Goal: Navigation & Orientation: Find specific page/section

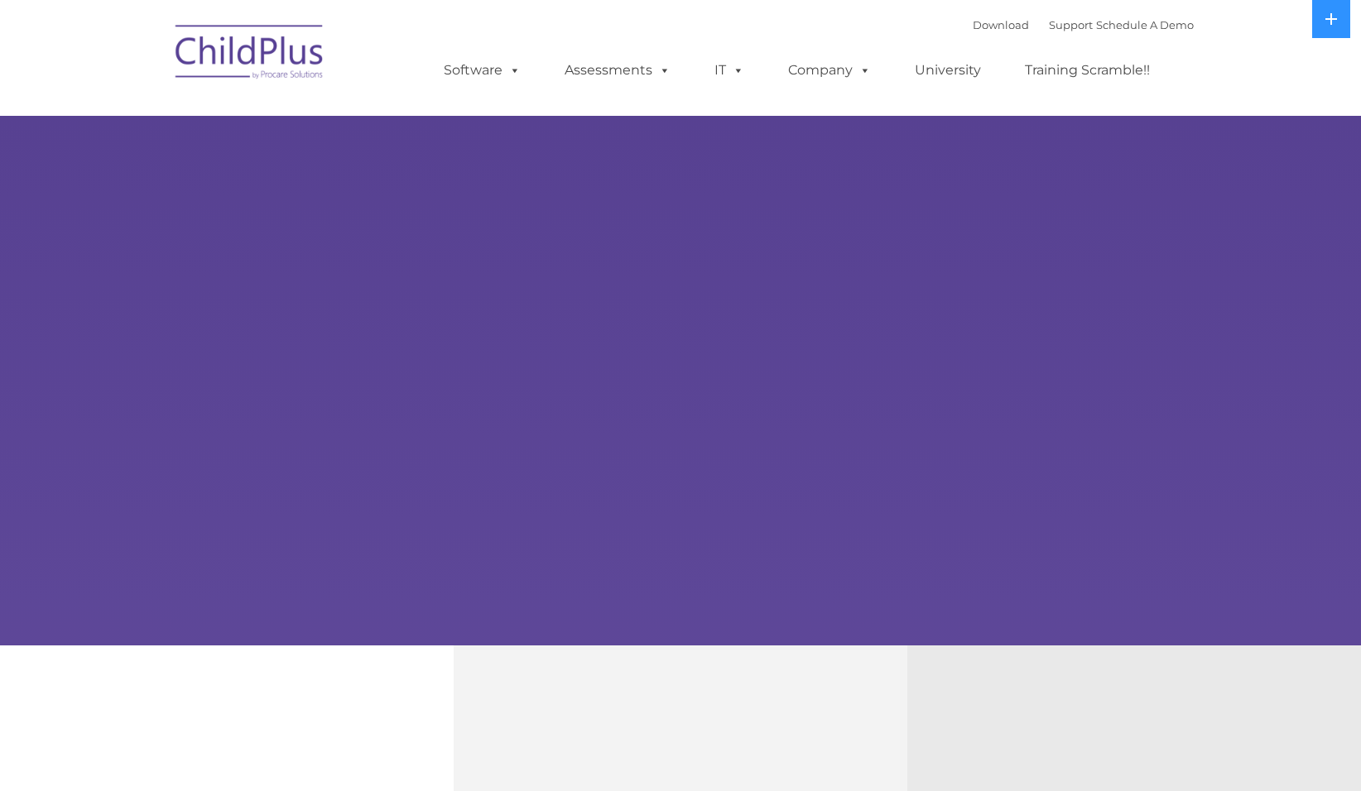
select select "MEDIUM"
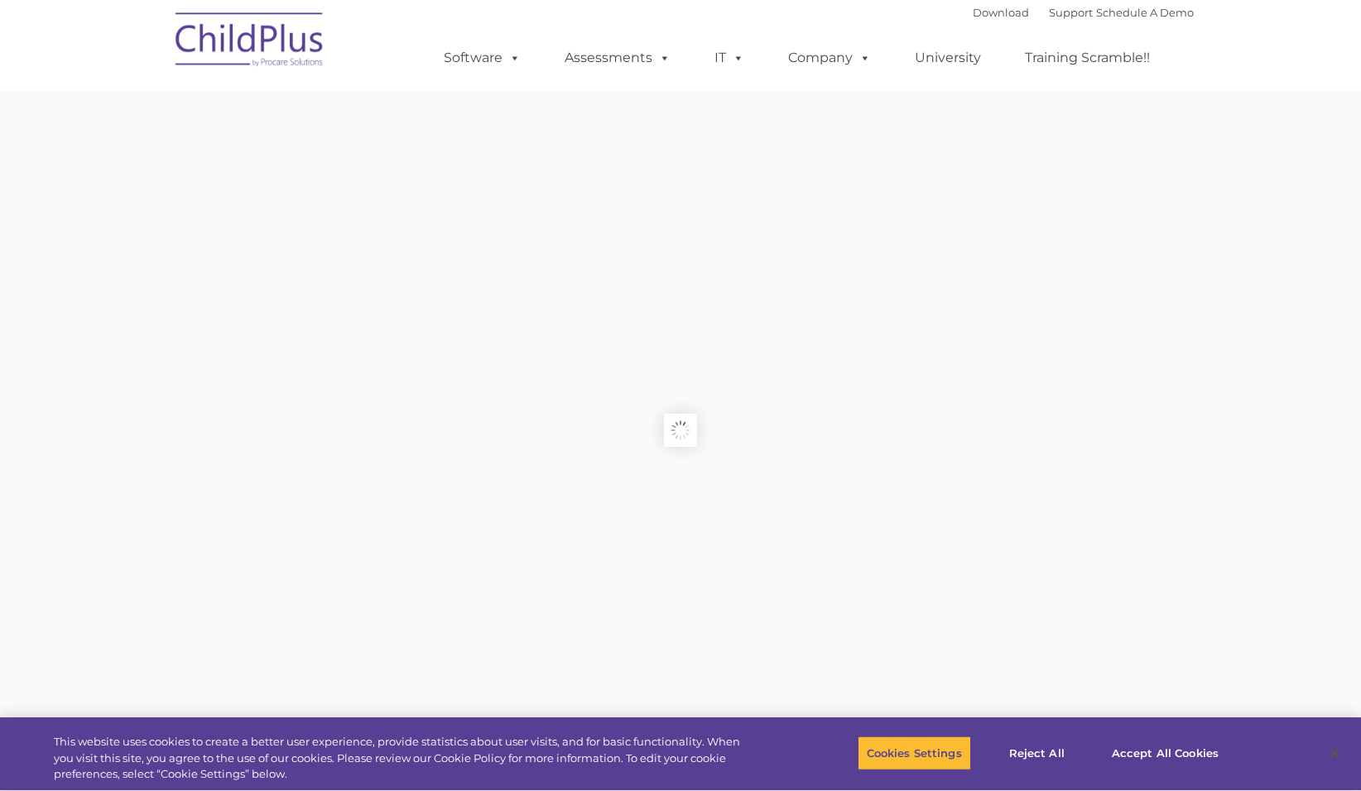
type input ""
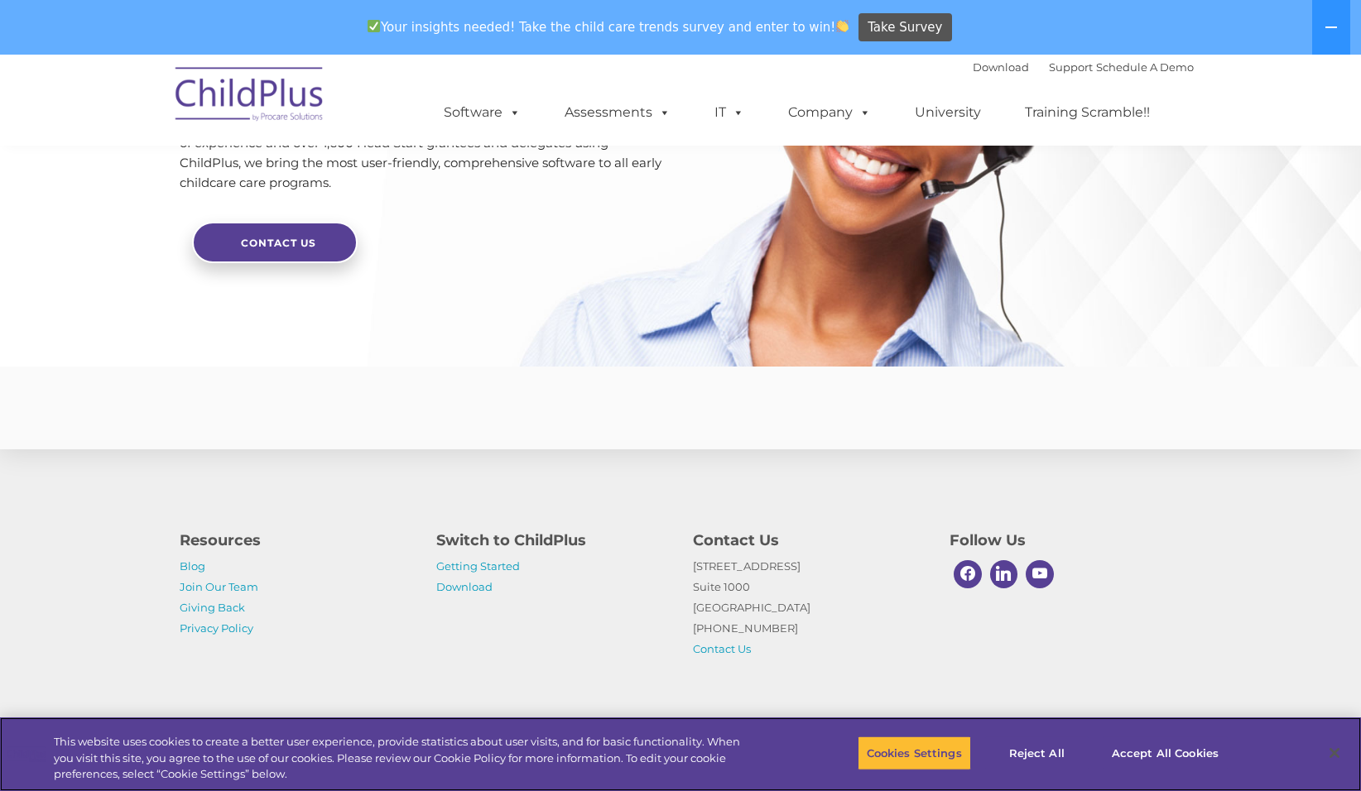
scroll to position [3924, 0]
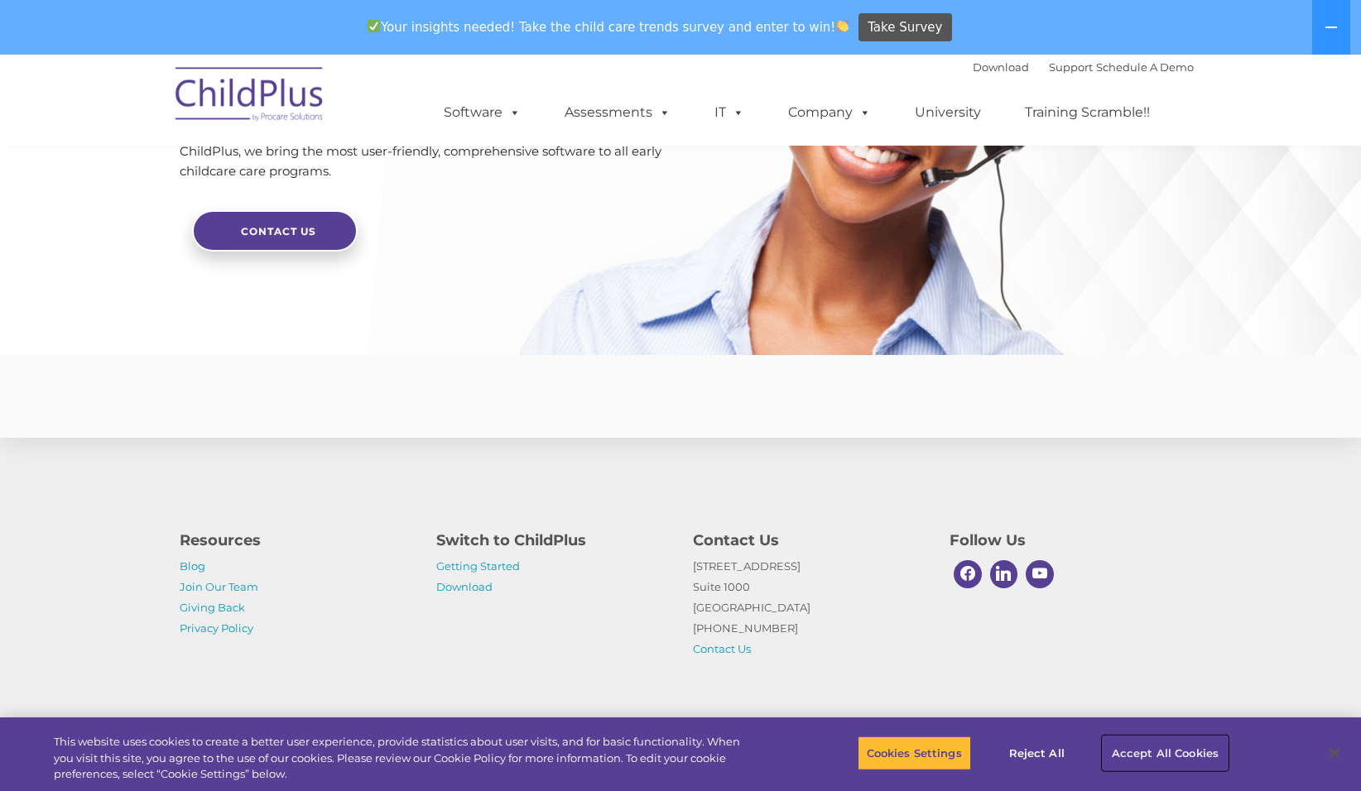
click at [1183, 748] on button "Accept All Cookies" at bounding box center [1164, 753] width 125 height 35
